Goal: Navigation & Orientation: Find specific page/section

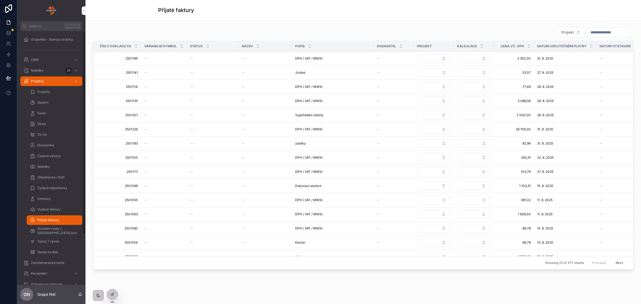
click at [51, 208] on span "Vydané faktury" at bounding box center [48, 209] width 23 height 4
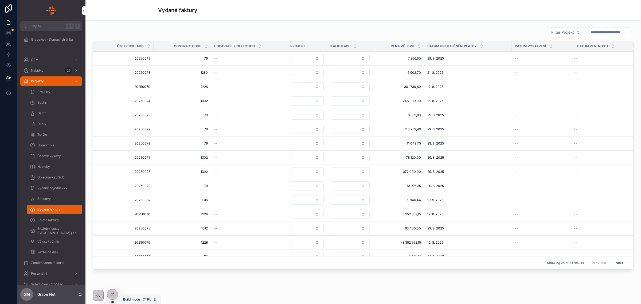
click at [112, 290] on div at bounding box center [112, 294] width 11 height 10
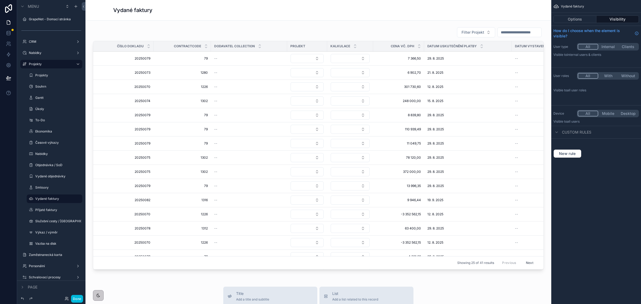
click at [335, 32] on div "scrollable content" at bounding box center [318, 149] width 457 height 249
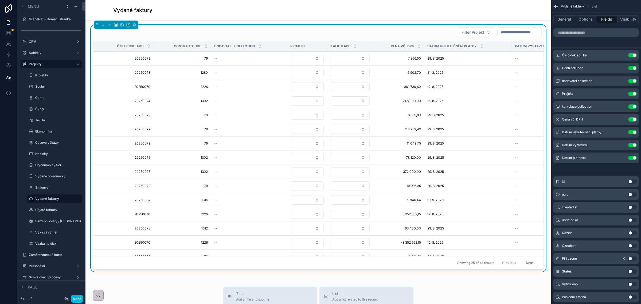
click at [587, 20] on button "Options" at bounding box center [585, 18] width 21 height 7
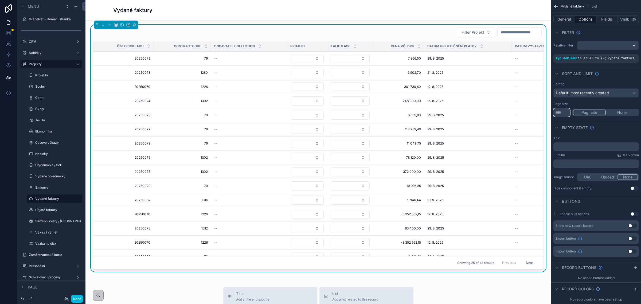
drag, startPoint x: 562, startPoint y: 112, endPoint x: 551, endPoint y: 113, distance: 11.0
click at [551, 114] on div "Jump to... Ctrl K GrapeNet - Domací stránka CRM Nabídky 26 Projekty Projekty So…" at bounding box center [363, 152] width 556 height 304
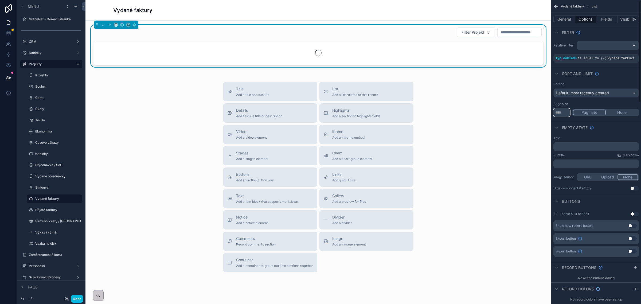
type input "****"
click at [624, 114] on button "None" at bounding box center [622, 113] width 32 height 6
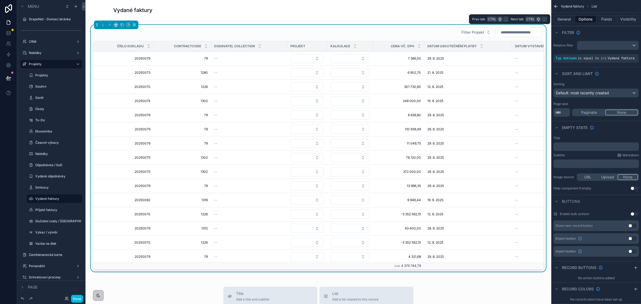
click at [561, 17] on button "General" at bounding box center [565, 18] width 22 height 7
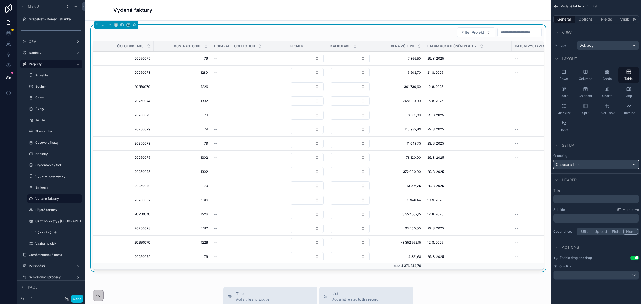
click at [583, 166] on div "Choose a field" at bounding box center [596, 164] width 85 height 9
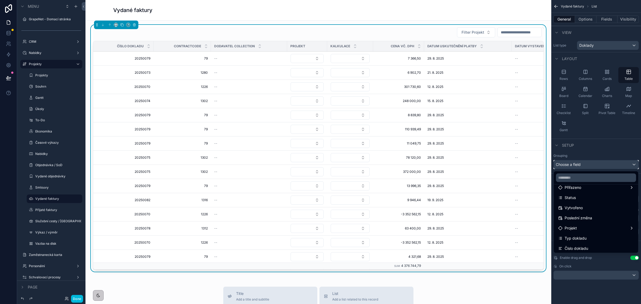
scroll to position [67, 0]
click at [582, 235] on span "Číslo dokladu" at bounding box center [577, 238] width 24 height 6
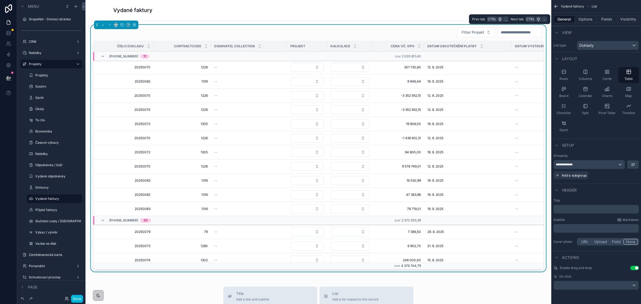
click at [606, 18] on button "Fields" at bounding box center [607, 18] width 21 height 7
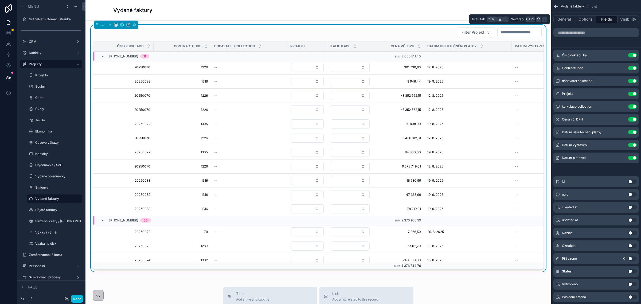
click at [564, 21] on button "General" at bounding box center [565, 18] width 22 height 7
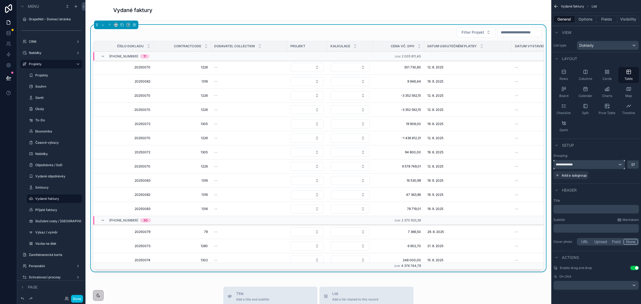
click at [571, 163] on span "**********" at bounding box center [566, 164] width 20 height 4
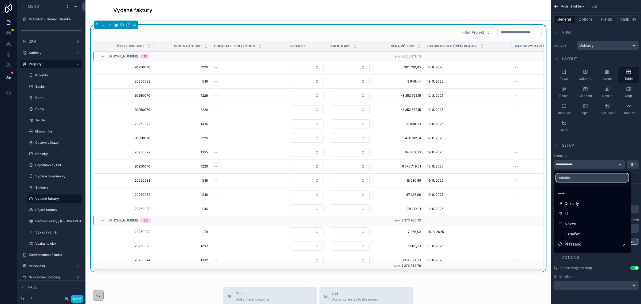
click at [575, 177] on input "text" at bounding box center [592, 177] width 73 height 9
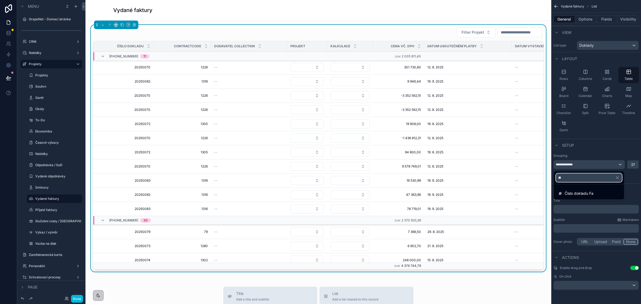
type input "**"
click at [584, 194] on span "Číslo dokladu Fa" at bounding box center [579, 193] width 29 height 6
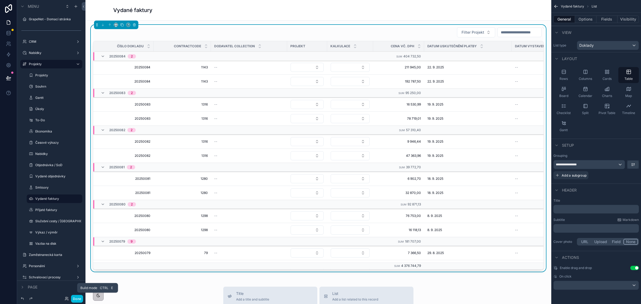
click at [77, 298] on button "Done" at bounding box center [77, 299] width 12 height 8
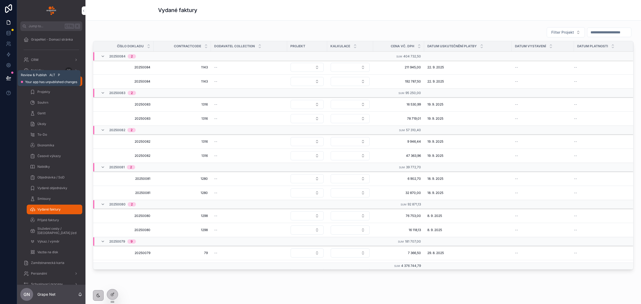
click at [7, 81] on button at bounding box center [9, 78] width 12 height 15
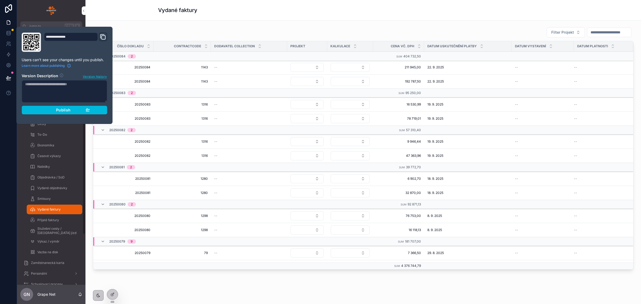
click at [58, 110] on span "Publish" at bounding box center [63, 110] width 14 height 5
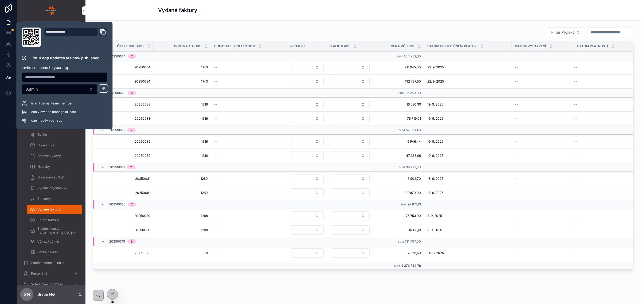
click at [277, 11] on div "Vydané faktury" at bounding box center [363, 9] width 410 height 7
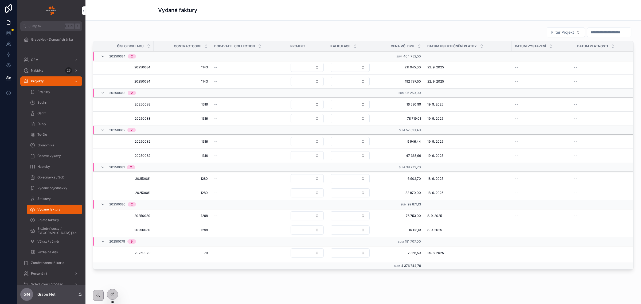
click at [321, 29] on div "Filter Projekt" at bounding box center [363, 32] width 541 height 11
click at [49, 200] on span "Smlouvy" at bounding box center [43, 199] width 13 height 4
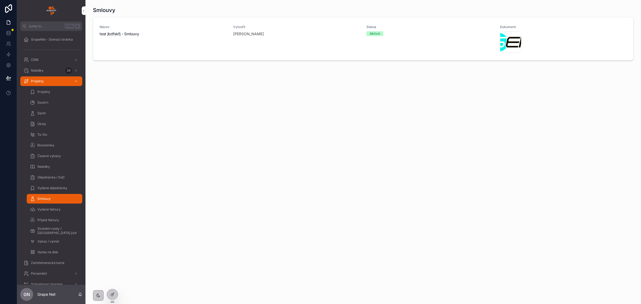
click at [54, 190] on span "Vydané objednávky" at bounding box center [52, 188] width 30 height 4
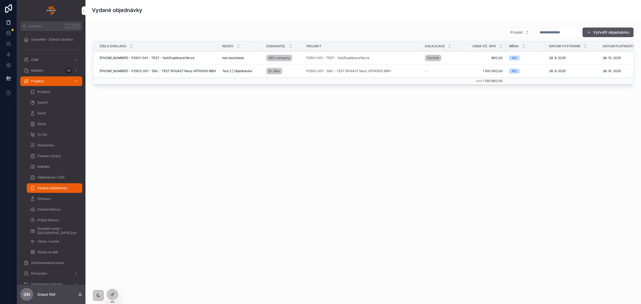
click at [206, 57] on div "25-01-002 - P2501-001 - TEST - Seil/Duplikace/Verze 25-01-002 - P2501-001 - TES…" at bounding box center [158, 58] width 116 height 4
click at [195, 57] on div "25-01-002 - P2501-001 - TEST - Seil/Duplikace/Verze 25-01-002 - P2501-001 - TES…" at bounding box center [158, 58] width 116 height 4
click at [198, 59] on div "25-01-002 - P2501-001 - TEST - Seil/Duplikace/Verze 25-01-002 - P2501-001 - TES…" at bounding box center [158, 58] width 116 height 4
click at [112, 293] on icon at bounding box center [112, 294] width 4 height 4
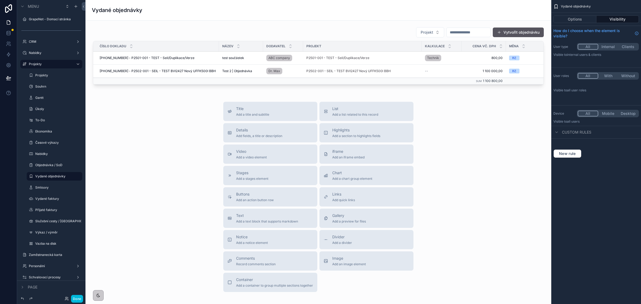
click at [335, 33] on div "scrollable content" at bounding box center [318, 57] width 457 height 64
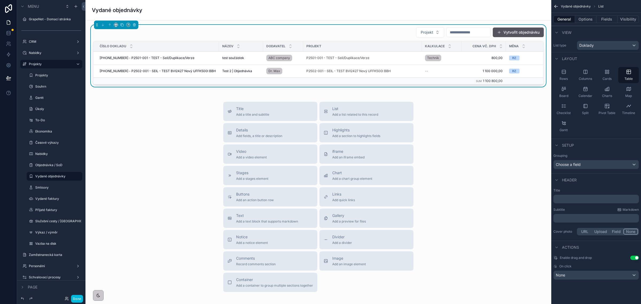
click at [310, 38] on div "Projekt Vytvořit objednávku Číslo dokladu Název Dodavatel Projekt Kalkulace Cen…" at bounding box center [318, 56] width 451 height 58
click at [566, 275] on div "None" at bounding box center [596, 275] width 85 height 9
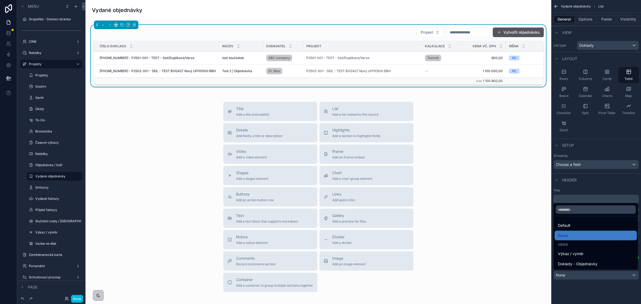
click at [569, 226] on span "Default" at bounding box center [564, 225] width 13 height 6
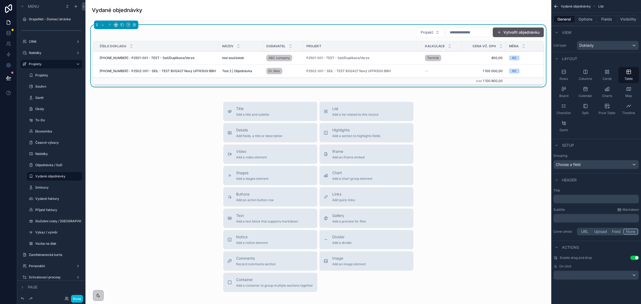
click at [199, 54] on td "25-01-002 - P2501-001 - TEST - Seil/Duplikace/Verze 25-01-002 - P2501-001 - TES…" at bounding box center [156, 58] width 126 height 13
click at [200, 59] on div "25-01-002 - P2501-001 - TEST - Seil/Duplikace/Verze 25-01-002 - P2501-001 - TES…" at bounding box center [158, 58] width 116 height 4
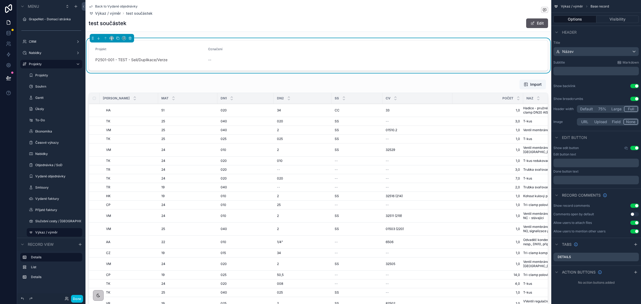
click at [111, 6] on span "Back to Vydané objednávky" at bounding box center [116, 6] width 42 height 4
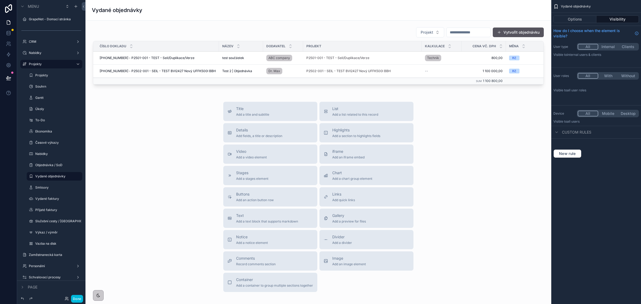
click at [214, 71] on div "scrollable content" at bounding box center [318, 57] width 457 height 64
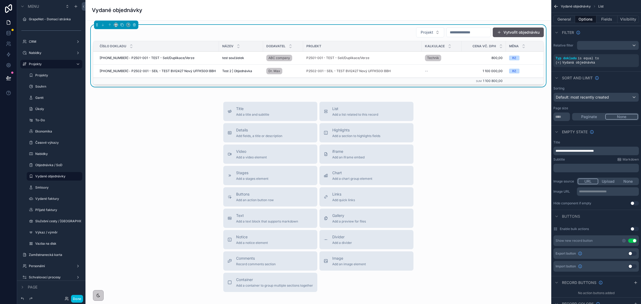
click at [208, 70] on div "25-02-001 - P2502-001 - SEIL - TEST BVI2427 Nový UFFK500l BBH 25-02-001 - P2502…" at bounding box center [158, 71] width 116 height 4
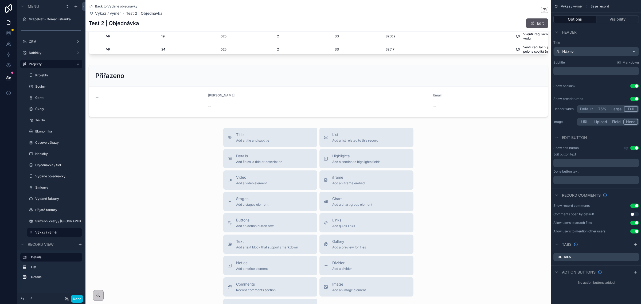
scroll to position [100, 0]
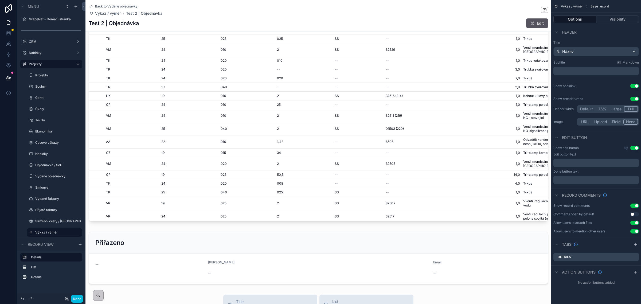
drag, startPoint x: 239, startPoint y: 219, endPoint x: 317, endPoint y: 219, distance: 77.7
click at [317, 219] on div "scrollable content" at bounding box center [318, 101] width 466 height 248
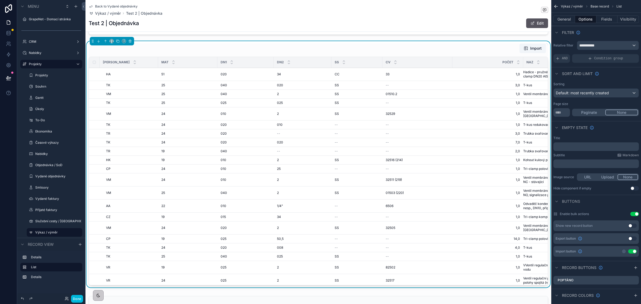
scroll to position [0, 0]
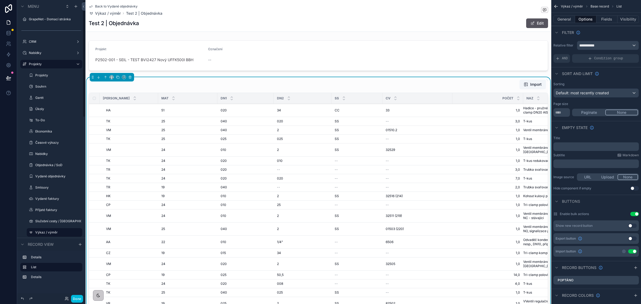
click at [79, 300] on button "Done" at bounding box center [77, 299] width 12 height 8
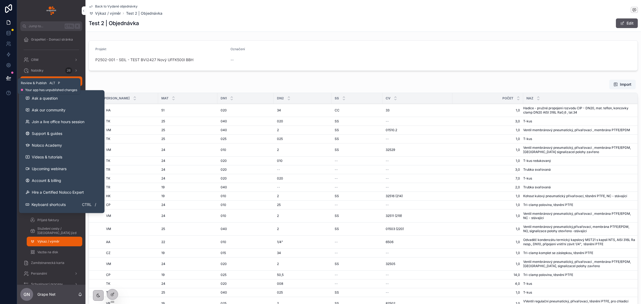
click at [6, 76] on icon at bounding box center [8, 77] width 5 height 5
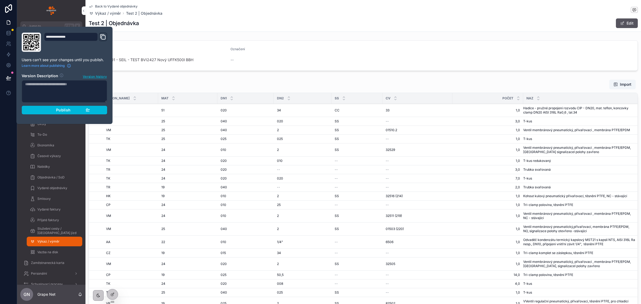
click at [69, 110] on span "Publish" at bounding box center [63, 110] width 14 height 5
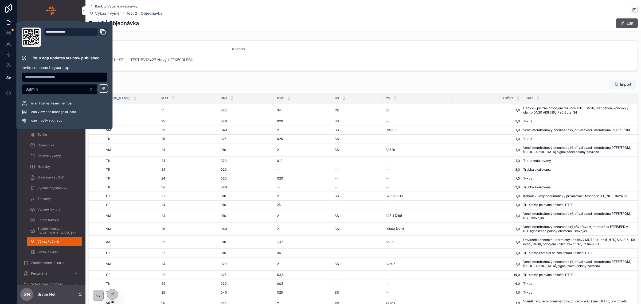
click at [214, 34] on div "Back to Vydané objednávky Výkaz / výměr Test 2 | Objednávka Test 2 | Objednávka…" at bounding box center [363, 210] width 556 height 421
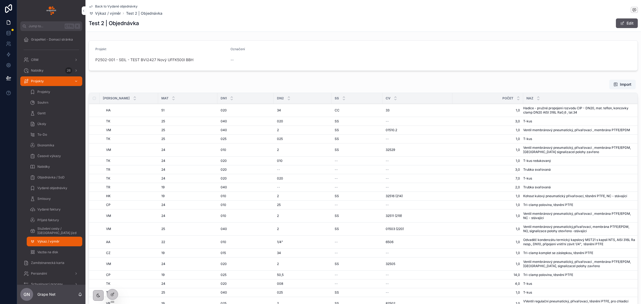
click at [51, 209] on span "Vydané faktury" at bounding box center [48, 209] width 23 height 4
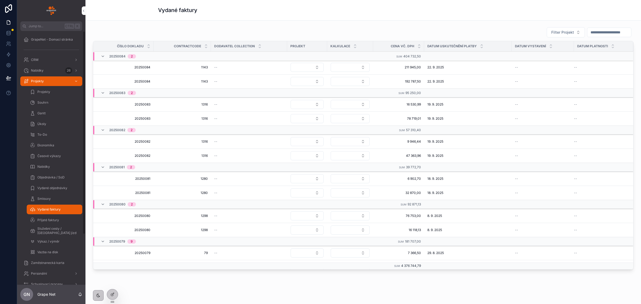
click at [50, 218] on span "Přijaté faktury" at bounding box center [48, 220] width 22 height 4
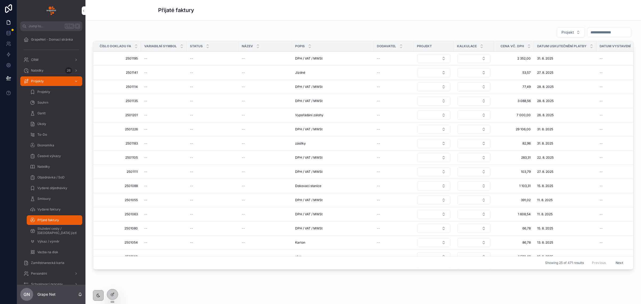
click at [503, 20] on div "Přijaté faktury" at bounding box center [363, 10] width 410 height 20
click at [504, 20] on div "Přijaté faktury" at bounding box center [363, 10] width 410 height 20
click at [0, 0] on icon at bounding box center [0, 0] width 0 height 0
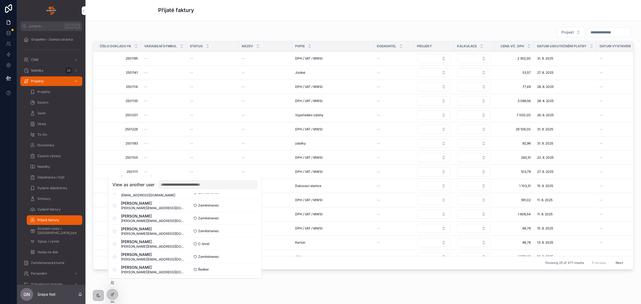
scroll to position [100, 0]
click at [0, 0] on button "Select" at bounding box center [0, 0] width 0 height 0
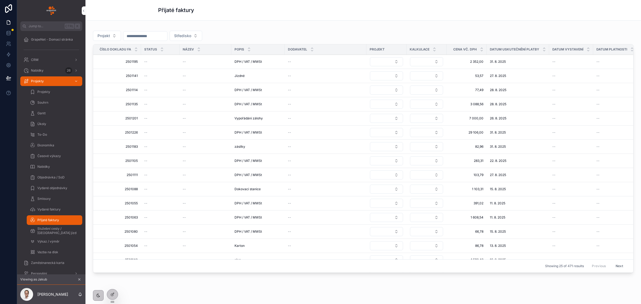
click at [55, 71] on div "Nabídky 26" at bounding box center [52, 70] width 56 height 9
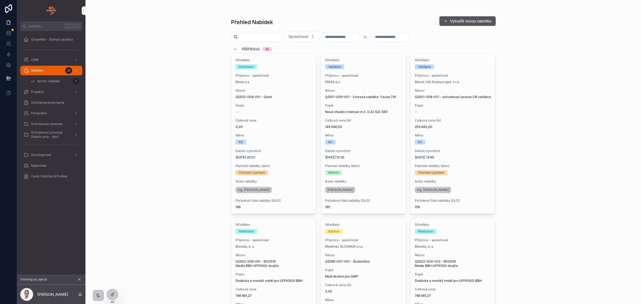
click at [383, 249] on div "Středisko Správa Příjemce - společnost Medimex SLOVAKIA s.r.o. Název Q2599-007-…" at bounding box center [363, 295] width 85 height 155
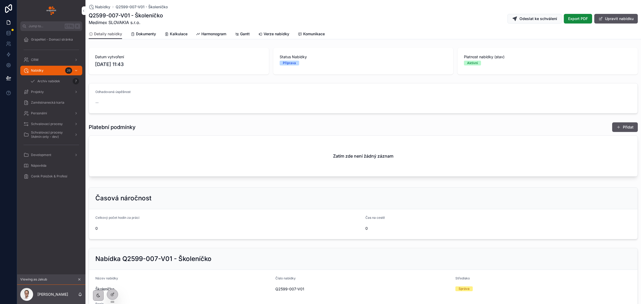
click at [247, 31] on link "Gantt" at bounding box center [242, 34] width 15 height 11
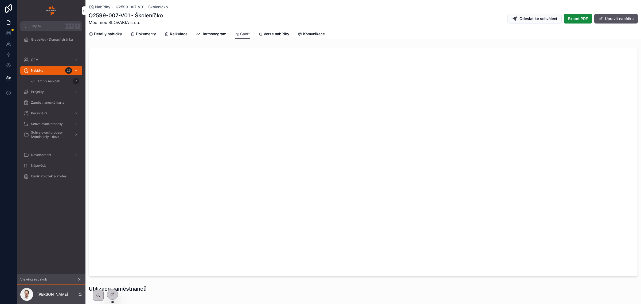
click at [46, 40] on span "GrapeNet - Domací stránka" at bounding box center [52, 39] width 42 height 4
